Goal: Task Accomplishment & Management: Manage account settings

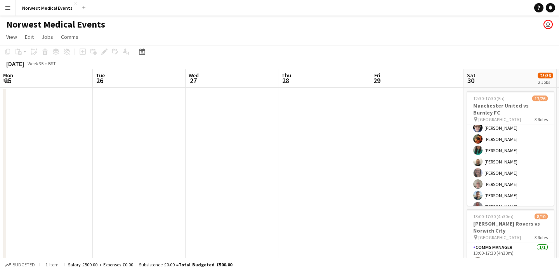
scroll to position [0, 261]
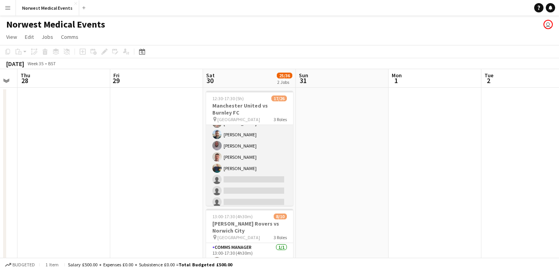
click at [258, 148] on app-card-role "First Responder (Medical) 2A 14/19 12:30-17:30 (5h) [PERSON_NAME] [PERSON_NAME]…" at bounding box center [249, 117] width 87 height 229
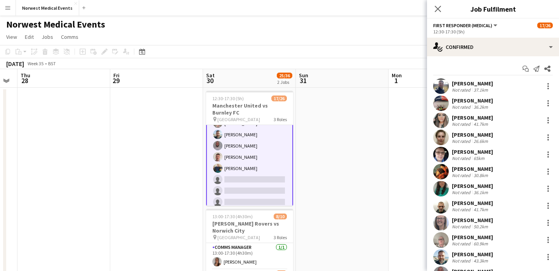
scroll to position [153, 0]
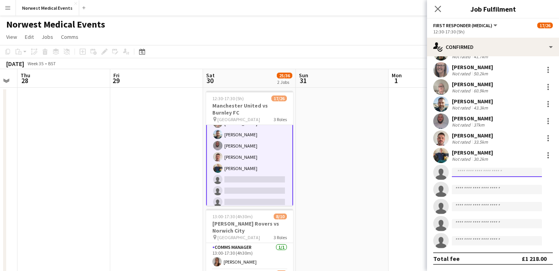
click at [503, 171] on input at bounding box center [497, 172] width 90 height 9
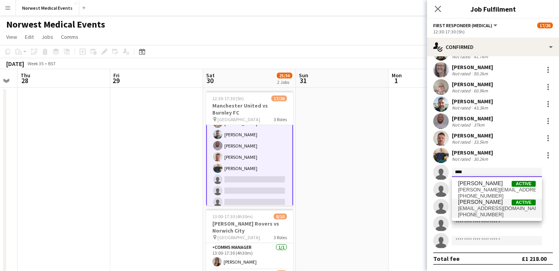
type input "****"
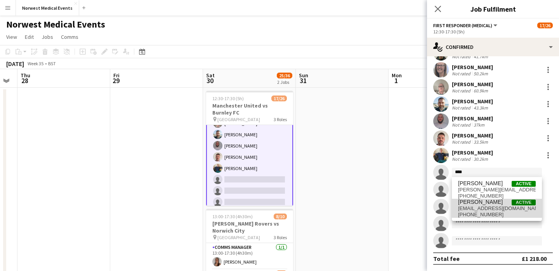
click at [496, 203] on span "[PERSON_NAME] Active" at bounding box center [497, 202] width 78 height 7
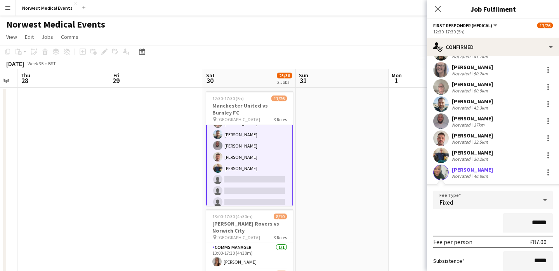
scroll to position [242, 0]
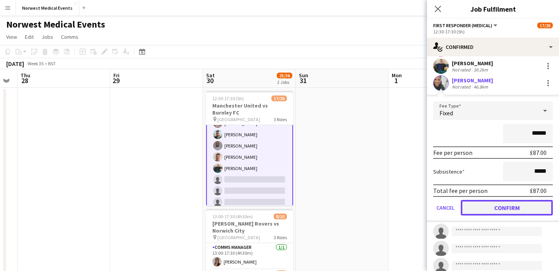
click at [529, 208] on button "Confirm" at bounding box center [507, 208] width 92 height 16
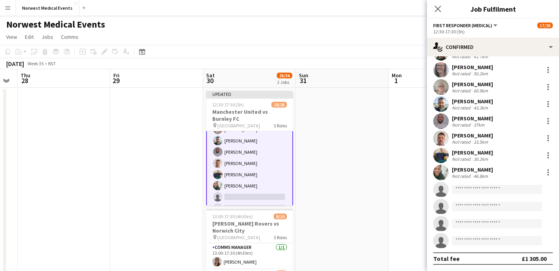
scroll to position [153, 0]
click at [440, 6] on icon at bounding box center [438, 9] width 6 height 6
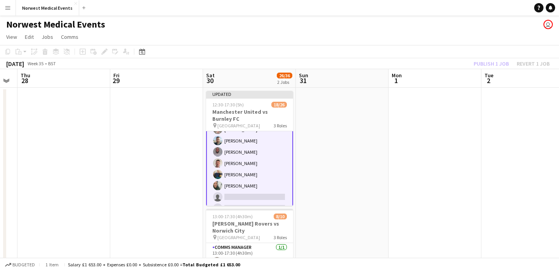
click at [499, 67] on div "Publish 1 job Revert 1 job" at bounding box center [511, 64] width 95 height 10
click at [499, 67] on button "Publish 1 job" at bounding box center [491, 64] width 42 height 10
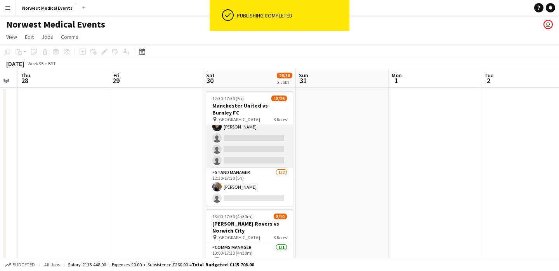
click at [261, 146] on app-card-role "Senior Responder (FREC 4 or Above) 1A [DATE] 12:30-17:30 (5h) [PERSON_NAME] [PE…" at bounding box center [249, 132] width 87 height 71
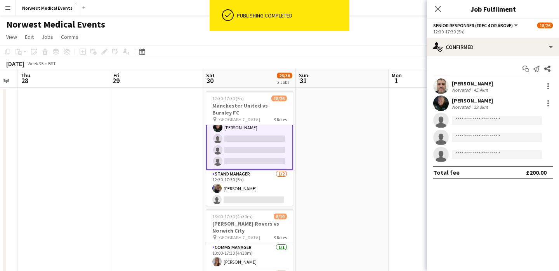
scroll to position [258, 0]
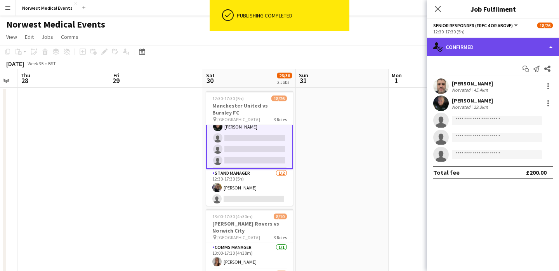
click at [506, 47] on div "single-neutral-actions-check-2 Confirmed" at bounding box center [493, 47] width 132 height 19
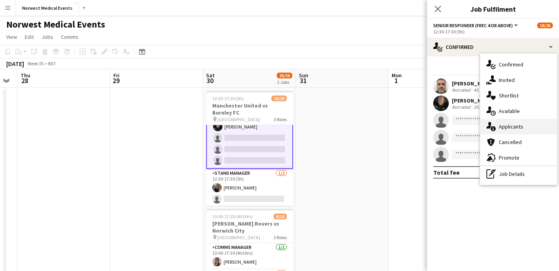
click at [517, 124] on div "single-neutral-actions-information Applicants" at bounding box center [518, 127] width 77 height 16
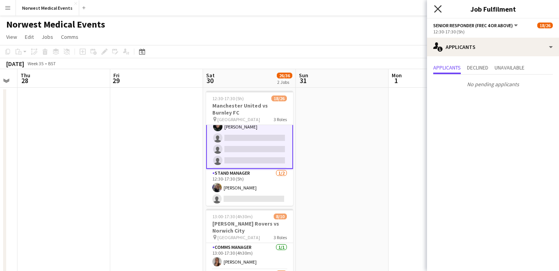
click at [440, 10] on icon "Close pop-in" at bounding box center [437, 8] width 7 height 7
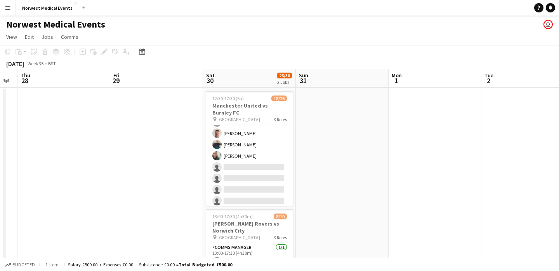
scroll to position [0, 0]
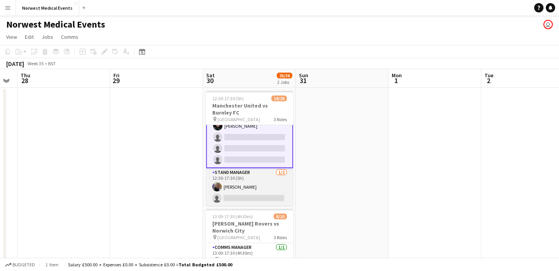
click at [253, 194] on app-card-role "Stand Manager [DATE] 12:30-17:30 (5h) [PERSON_NAME] single-neutral-actions" at bounding box center [249, 187] width 87 height 38
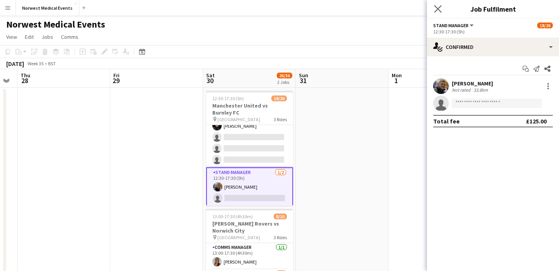
click at [437, 12] on app-icon "Close pop-in" at bounding box center [437, 8] width 11 height 11
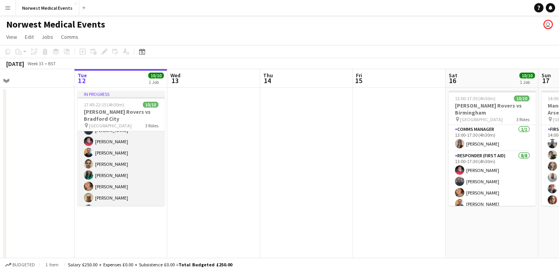
scroll to position [55, 0]
